Goal: Task Accomplishment & Management: Use online tool/utility

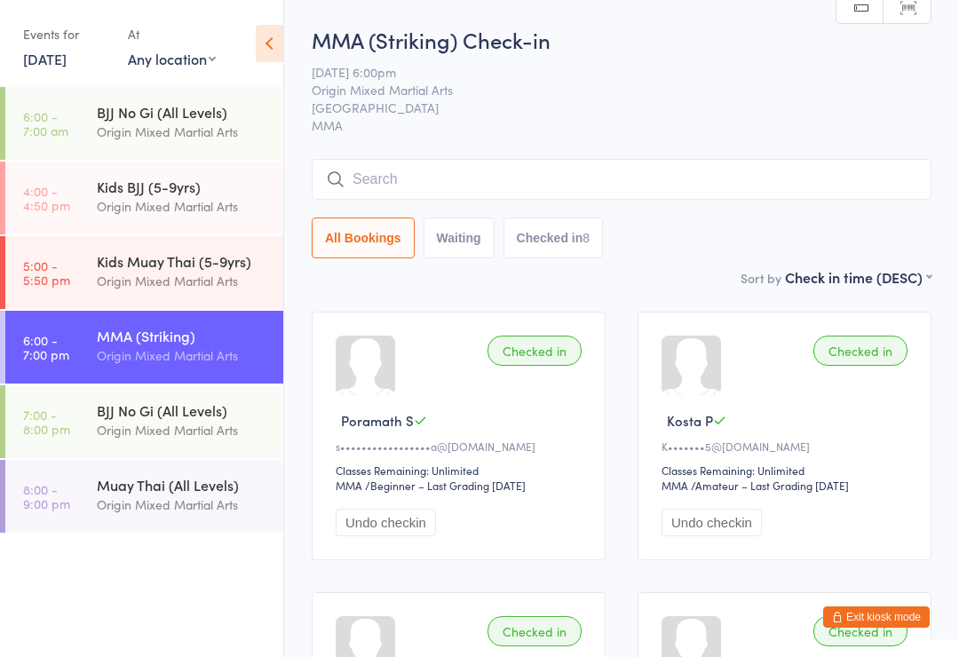
scroll to position [470, 0]
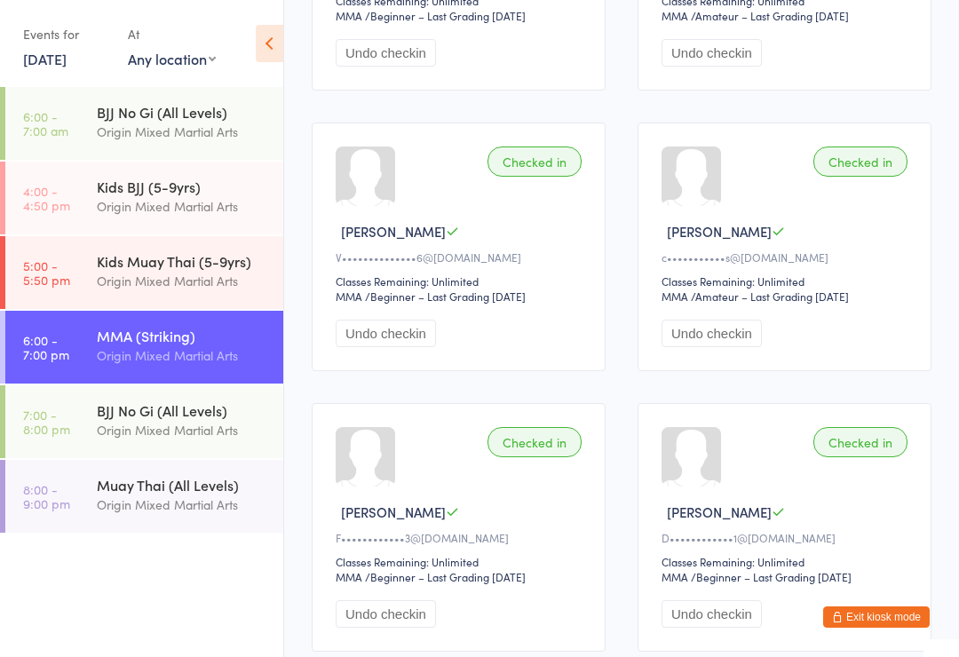
click at [212, 431] on div "Origin Mixed Martial Arts" at bounding box center [182, 430] width 171 height 20
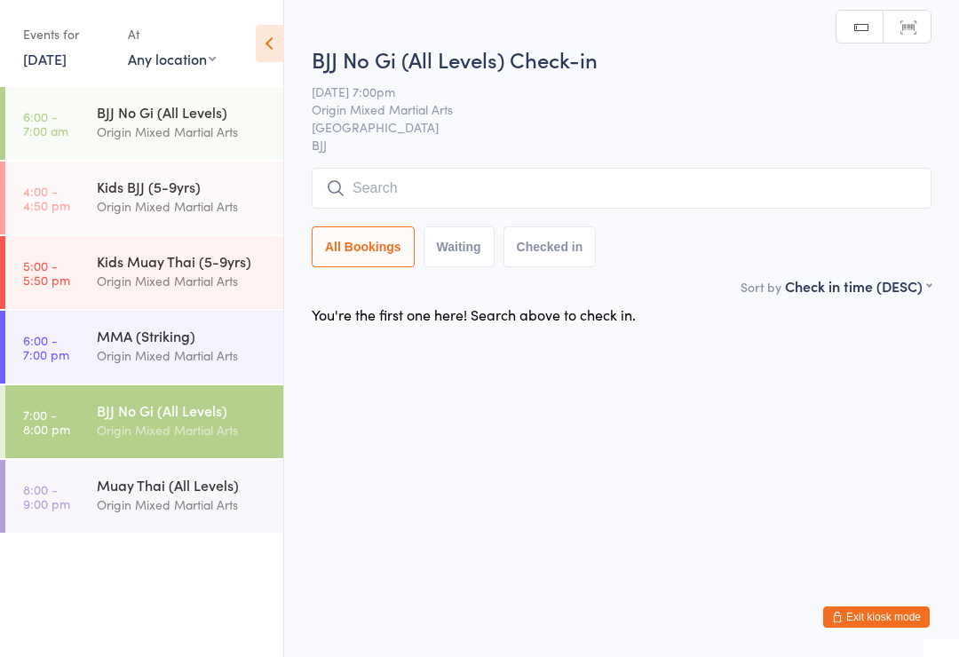
click at [599, 194] on input "search" at bounding box center [622, 188] width 620 height 41
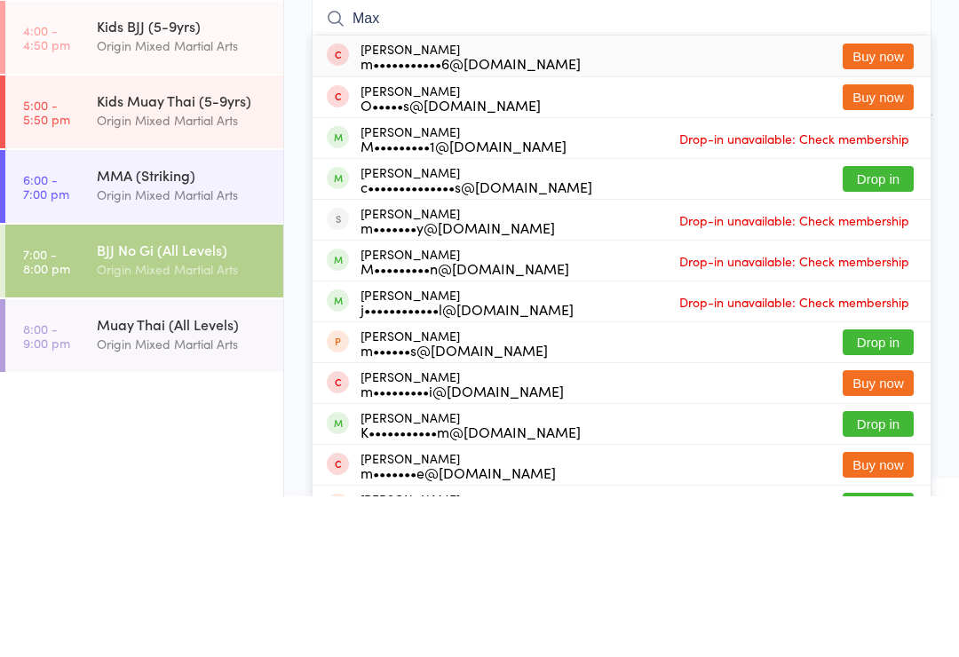
type input "Max"
click at [869, 327] on button "Drop in" at bounding box center [878, 340] width 71 height 26
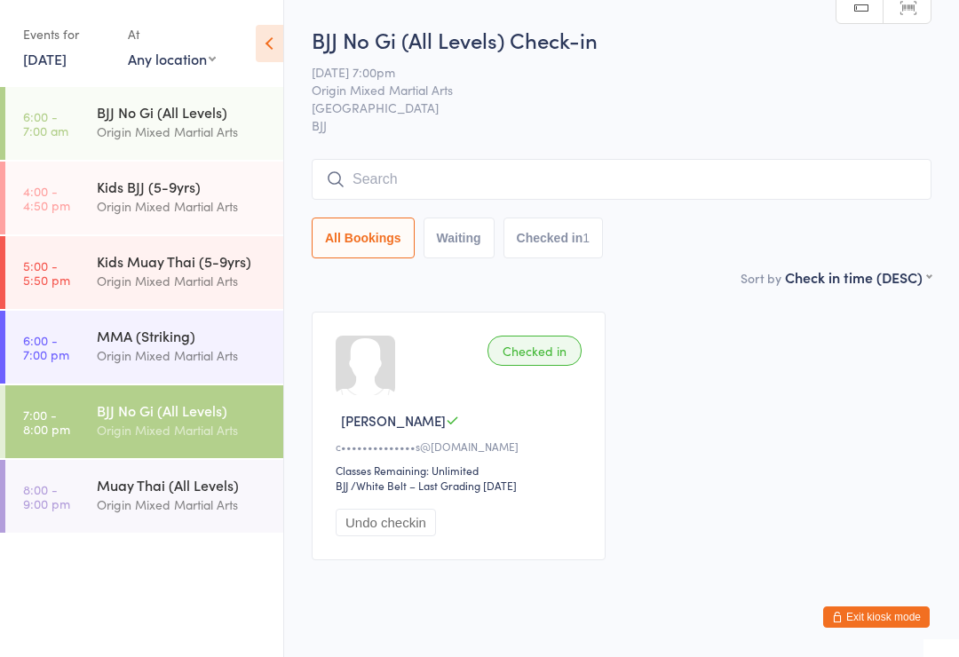
click at [937, 122] on ui-view "BJJ No Gi (All Levels) Check-in [DATE] 7:00pm Origin Mixed Martial Arts Gladesv…" at bounding box center [621, 301] width 675 height 552
click at [696, 178] on input "search" at bounding box center [622, 179] width 620 height 41
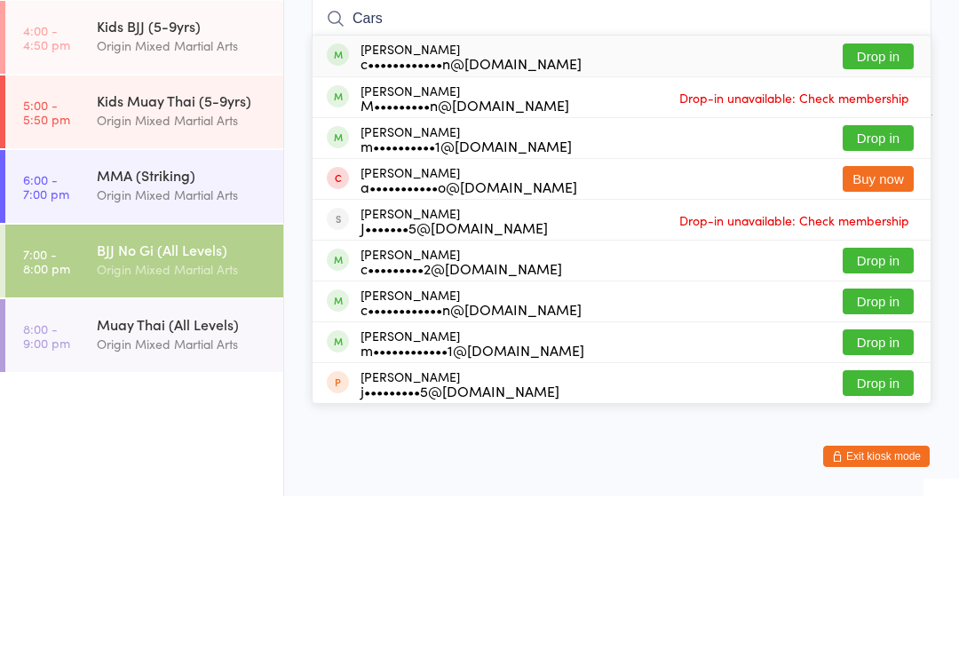
type input "Cars"
click at [880, 204] on button "Drop in" at bounding box center [878, 217] width 71 height 26
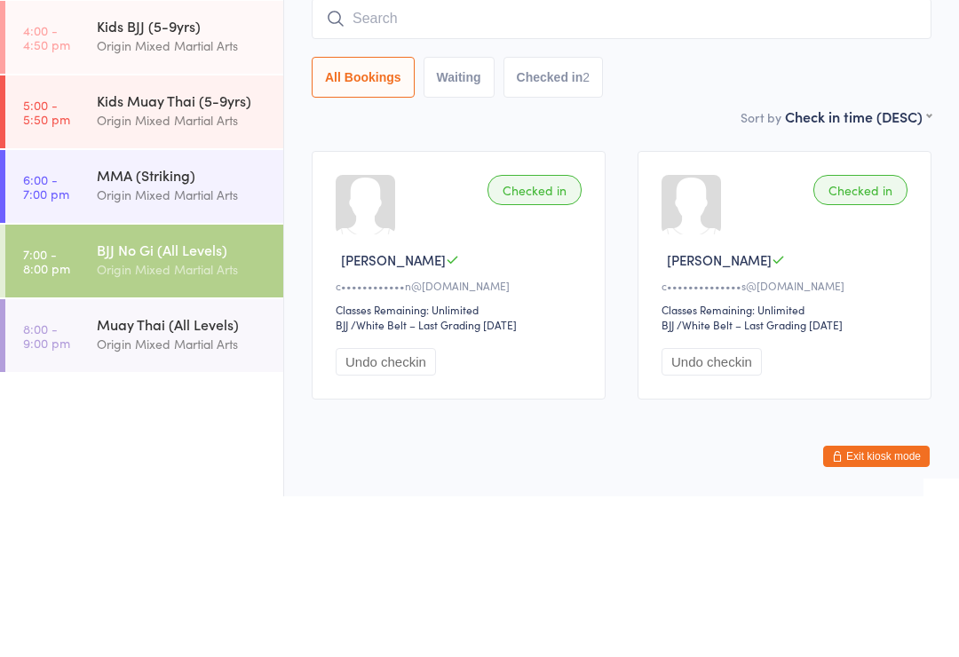
click at [925, 267] on select "First name (ASC) First name (DESC) Last name (ASC) Last name (DESC) Check in ti…" at bounding box center [858, 274] width 147 height 15
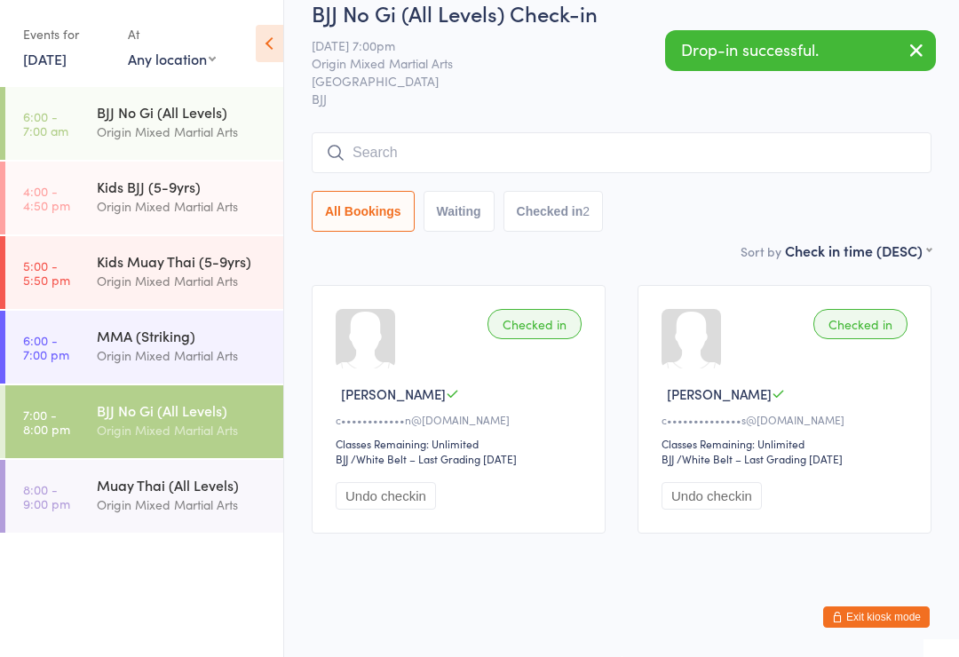
click at [111, 491] on div "Muay Thai (All Levels)" at bounding box center [182, 485] width 171 height 20
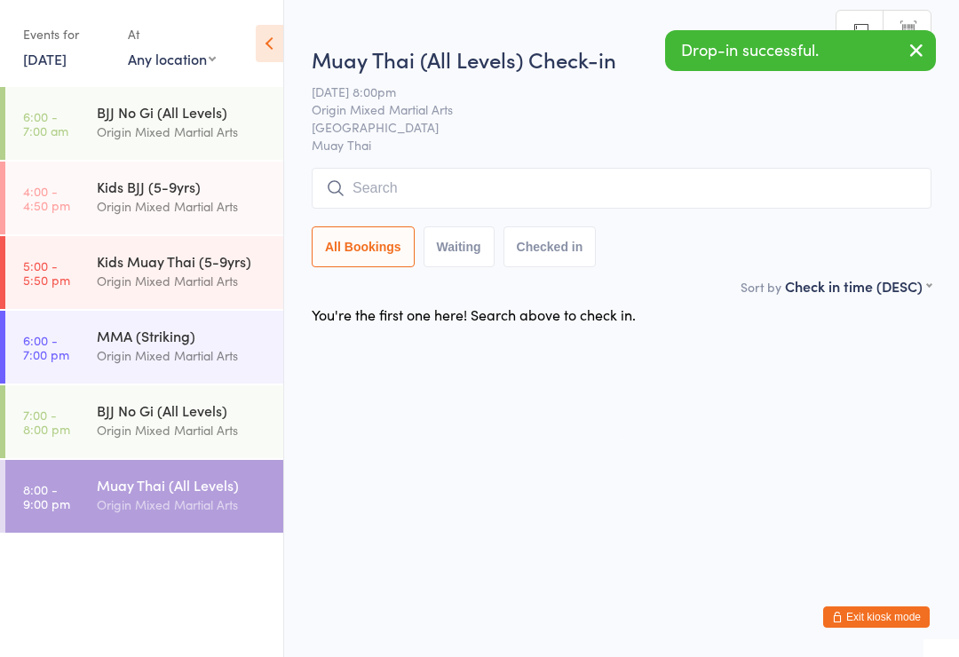
click at [602, 203] on input "search" at bounding box center [622, 188] width 620 height 41
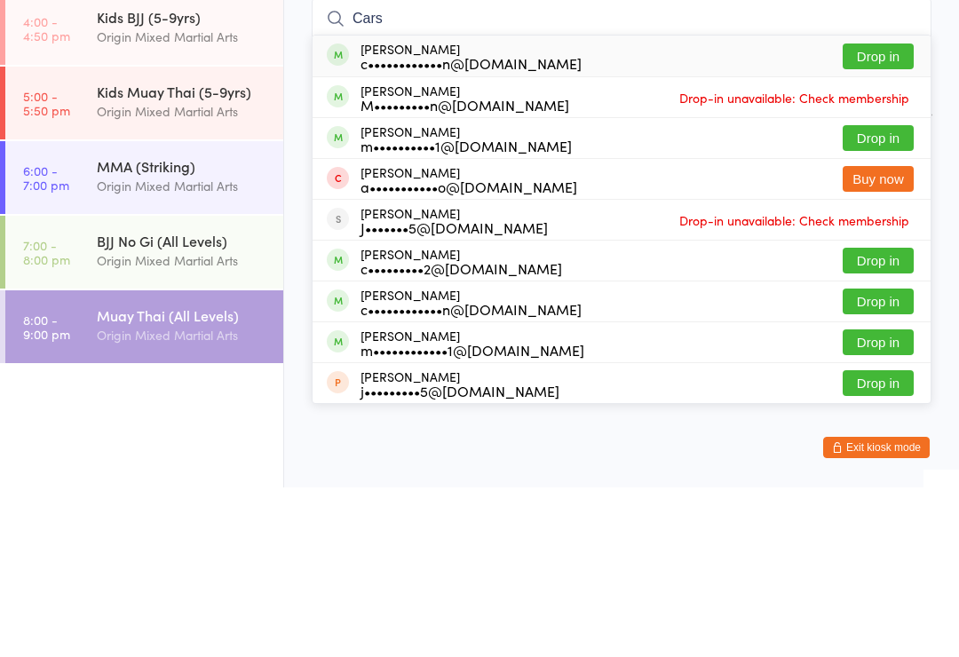
type input "Cars"
click at [863, 213] on button "Drop in" at bounding box center [878, 226] width 71 height 26
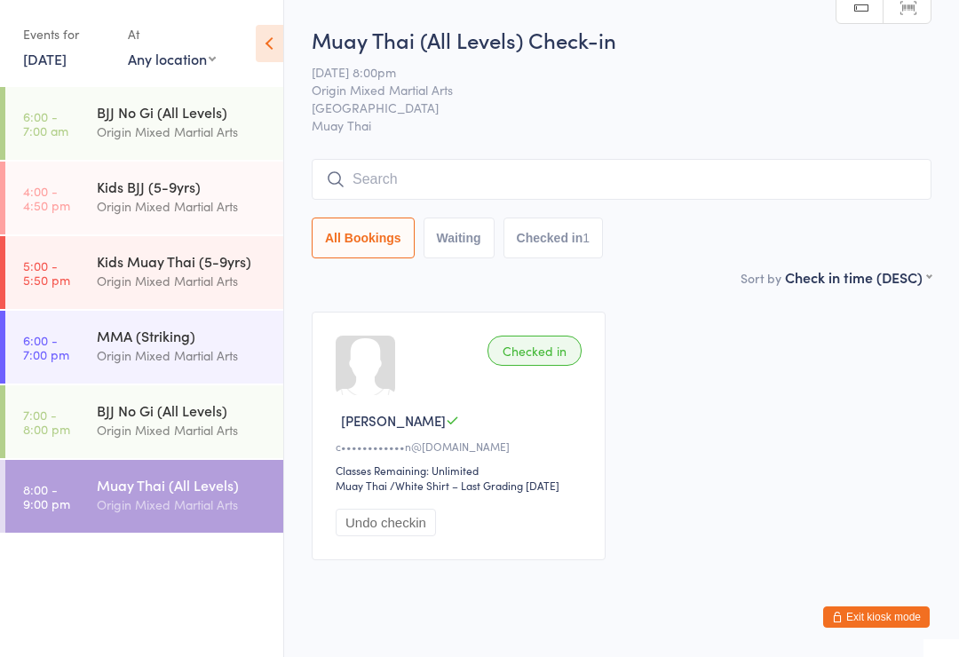
click at [218, 411] on div "BJJ No Gi (All Levels)" at bounding box center [182, 411] width 171 height 20
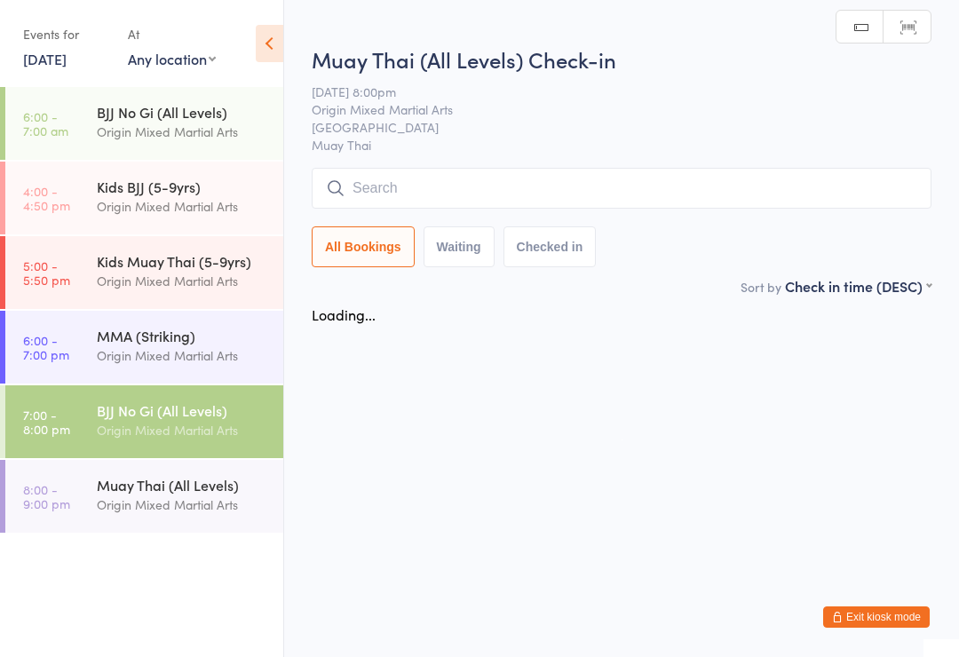
click at [440, 186] on input "search" at bounding box center [622, 188] width 620 height 41
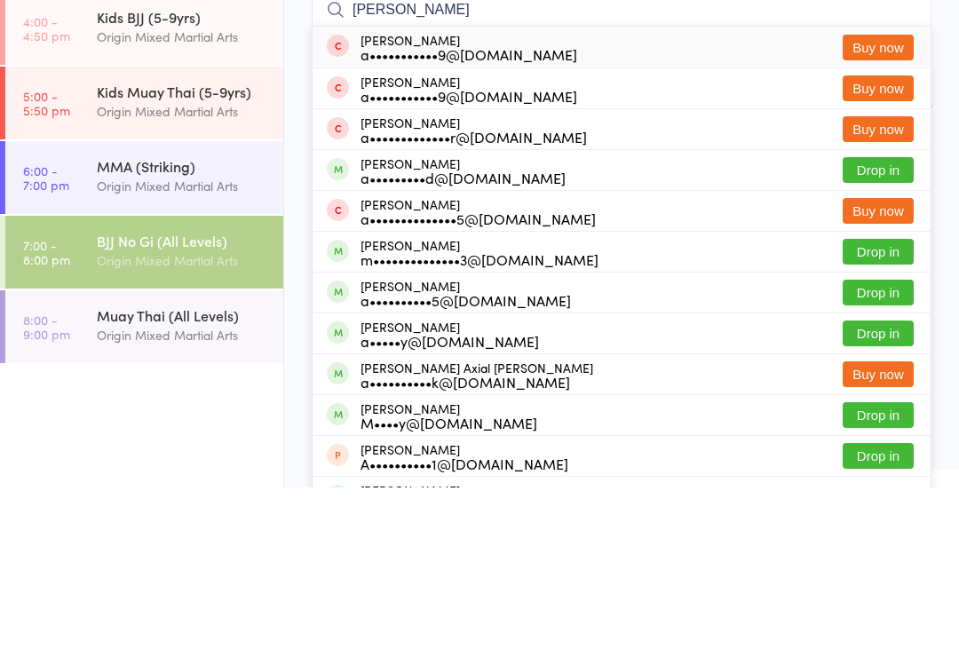
type input "[PERSON_NAME]"
click at [889, 327] on button "Drop in" at bounding box center [878, 340] width 71 height 26
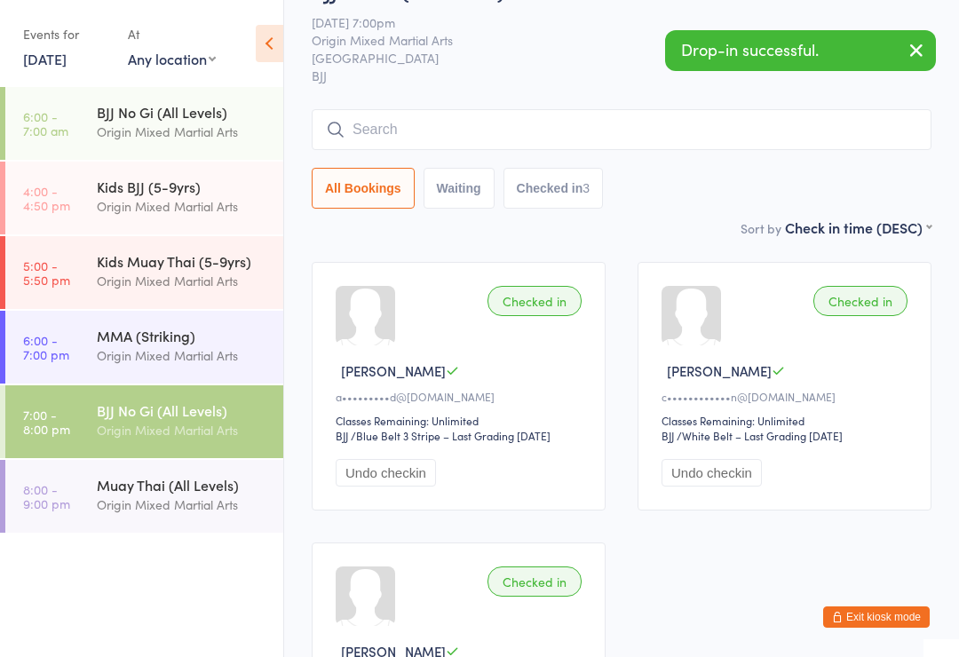
click at [729, 126] on input "search" at bounding box center [622, 129] width 620 height 41
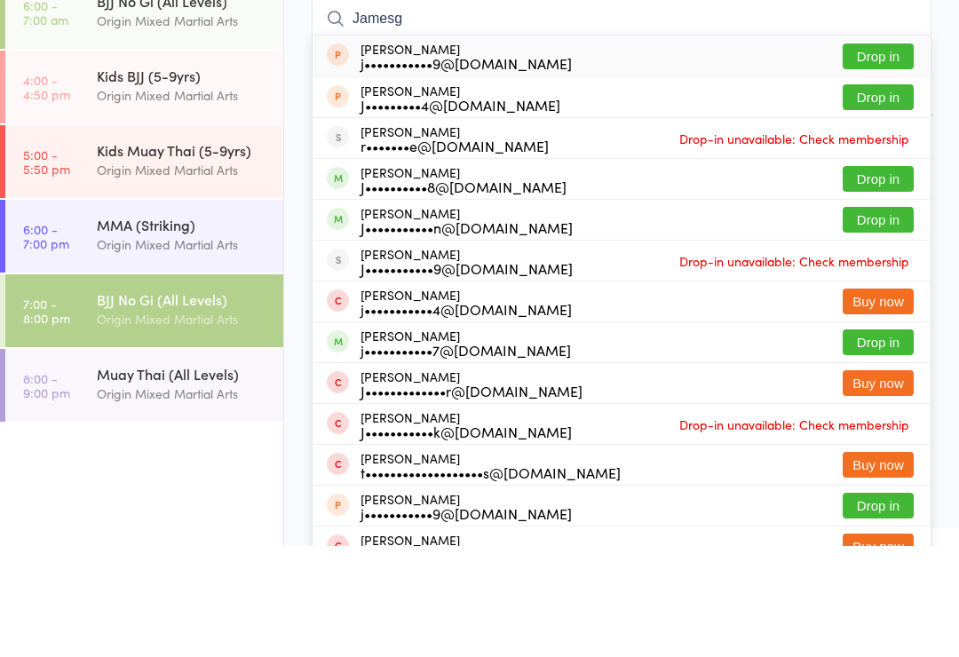
type input "Jamesg"
click at [893, 277] on button "Drop in" at bounding box center [878, 290] width 71 height 26
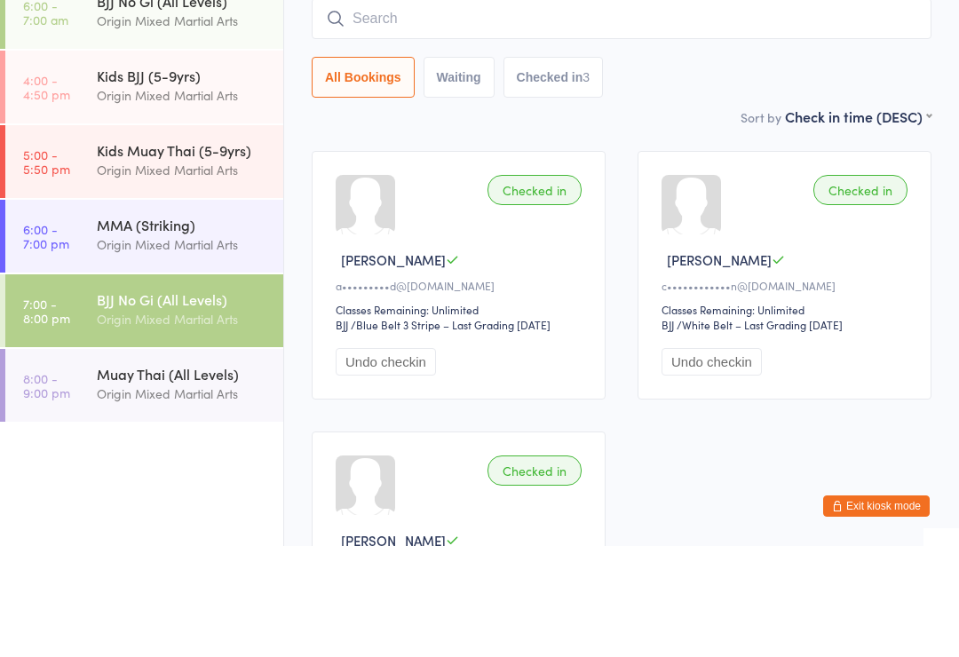
scroll to position [161, 0]
